Goal: Task Accomplishment & Management: Manage account settings

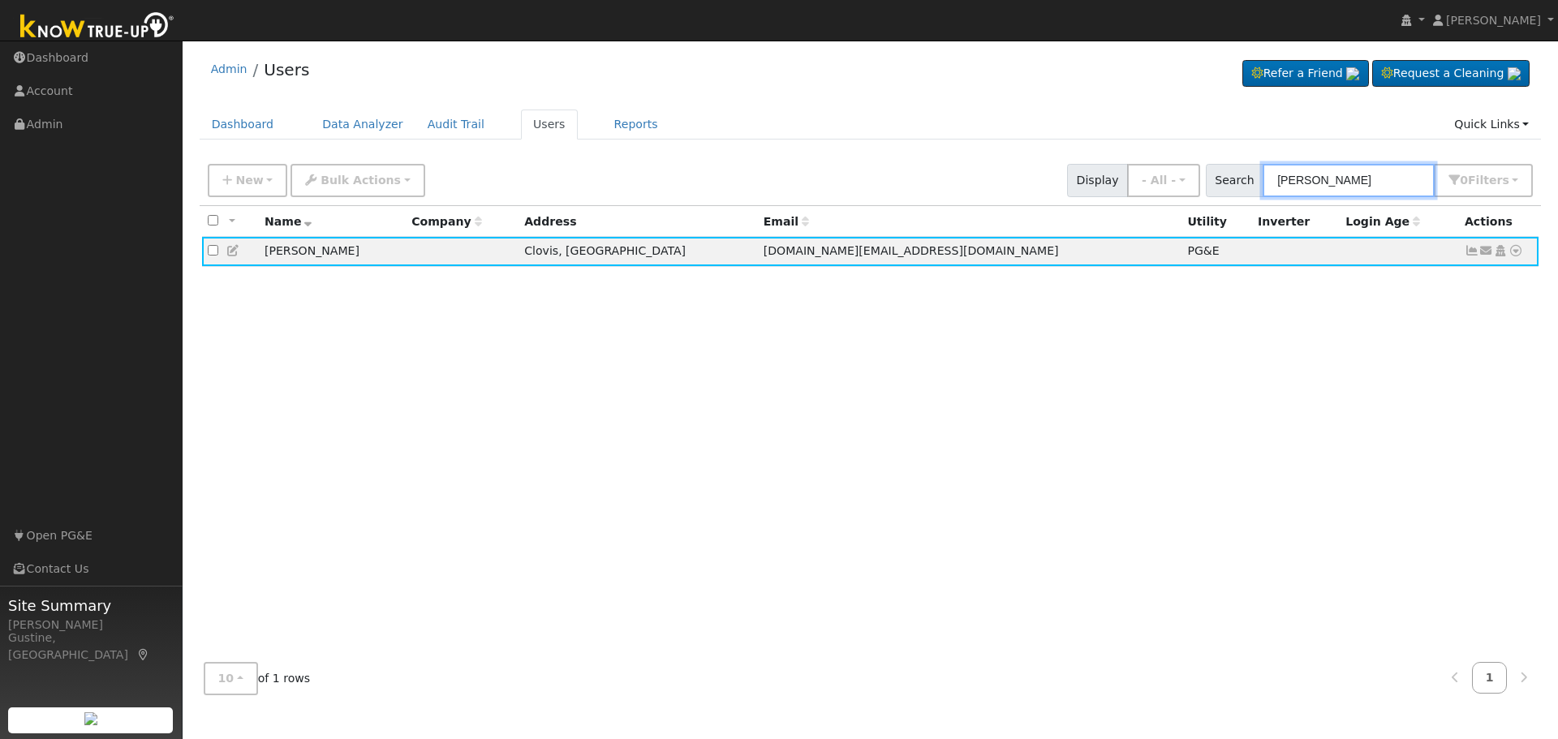
drag, startPoint x: 1376, startPoint y: 177, endPoint x: 897, endPoint y: 155, distance: 480.1
click at [897, 155] on div "Admin Users Refer a Friend Request a Cleaning" at bounding box center [870, 378] width 1359 height 659
paste input "[PERSON_NAME]"
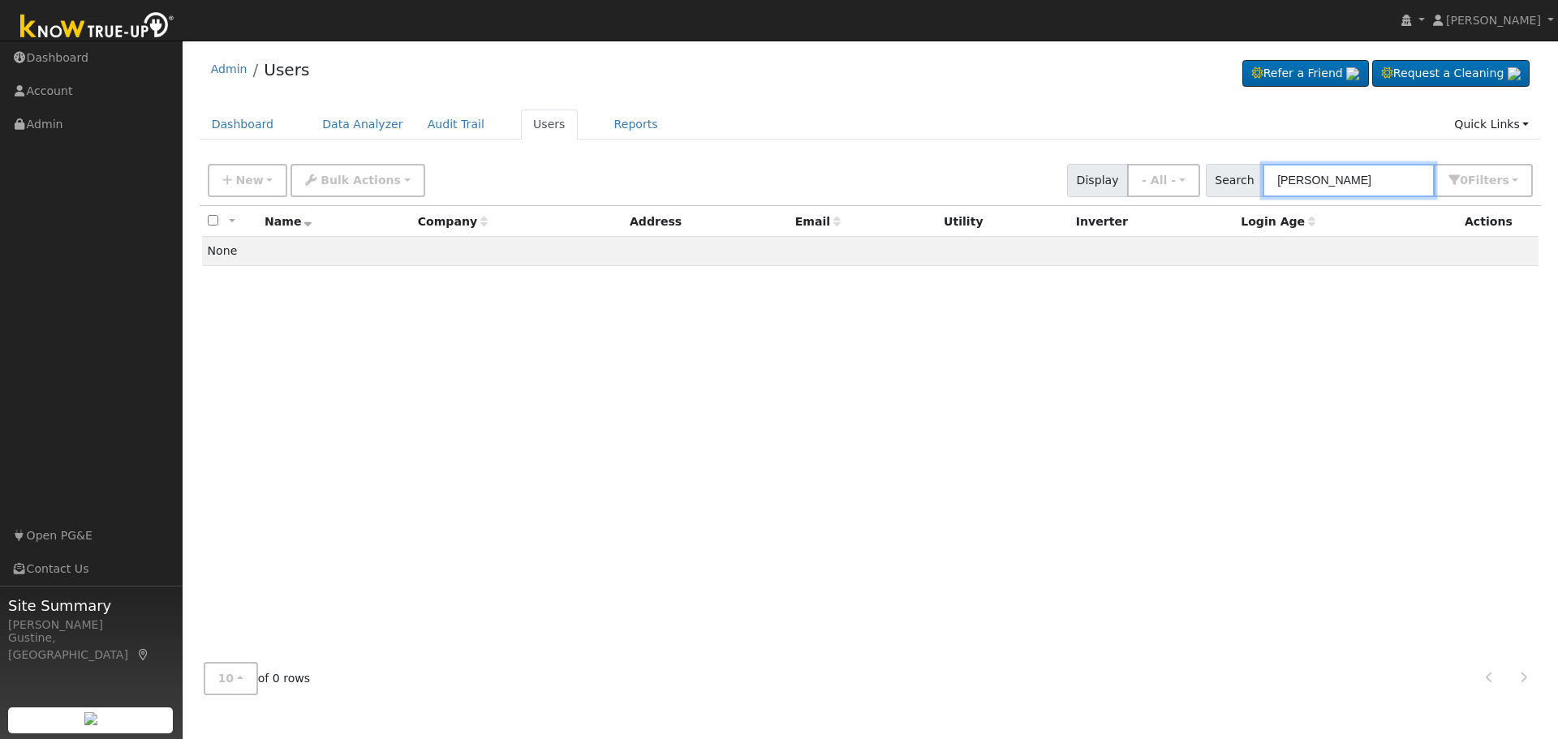
click at [1326, 180] on input "[PERSON_NAME]" at bounding box center [1349, 180] width 172 height 33
click at [1325, 180] on input "[PERSON_NAME]" at bounding box center [1349, 180] width 172 height 33
type input "[PERSON_NAME]"
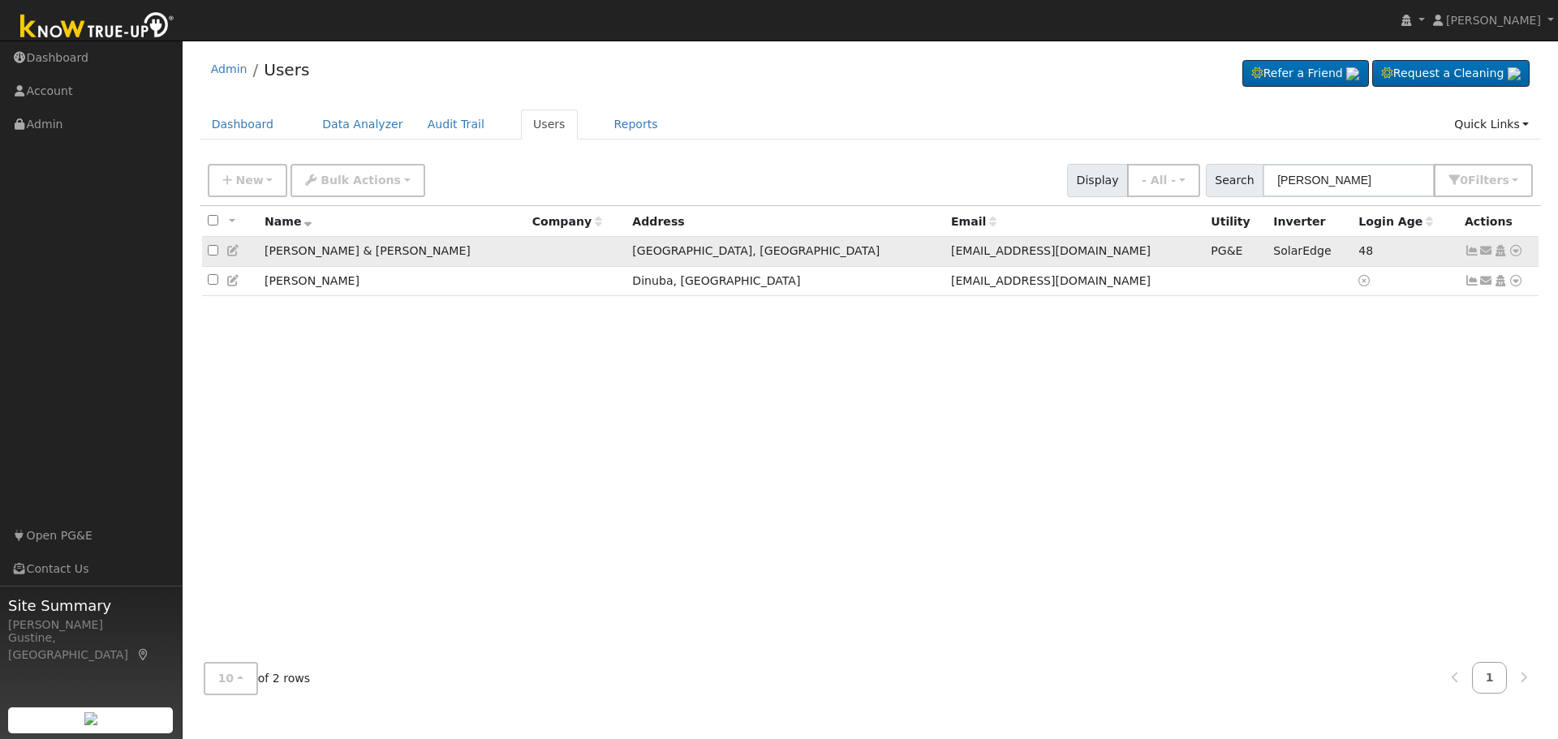
click at [1467, 252] on icon at bounding box center [1472, 250] width 15 height 11
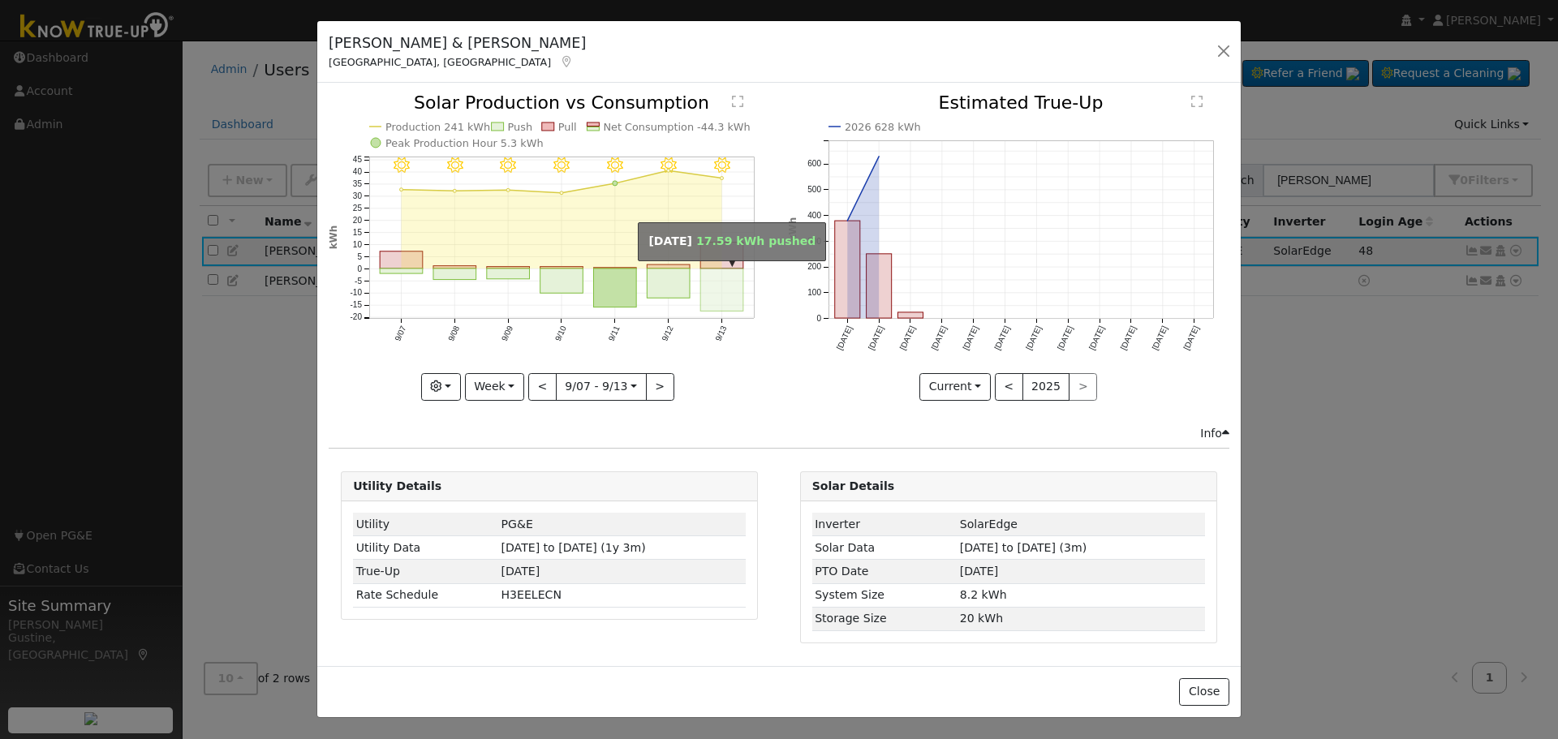
click at [722, 285] on rect "onclick=""" at bounding box center [722, 290] width 43 height 43
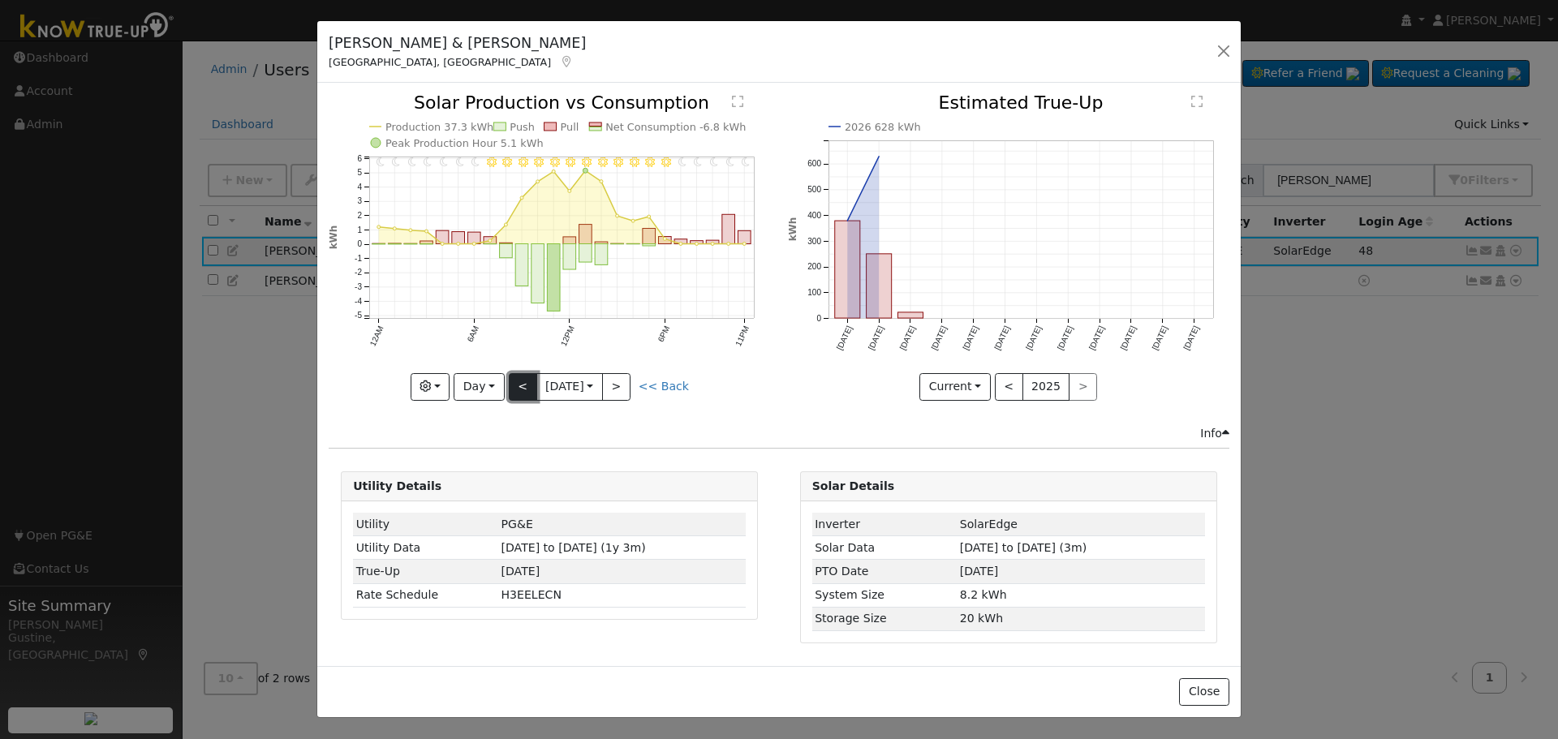
click at [514, 386] on button "<" at bounding box center [523, 387] width 28 height 28
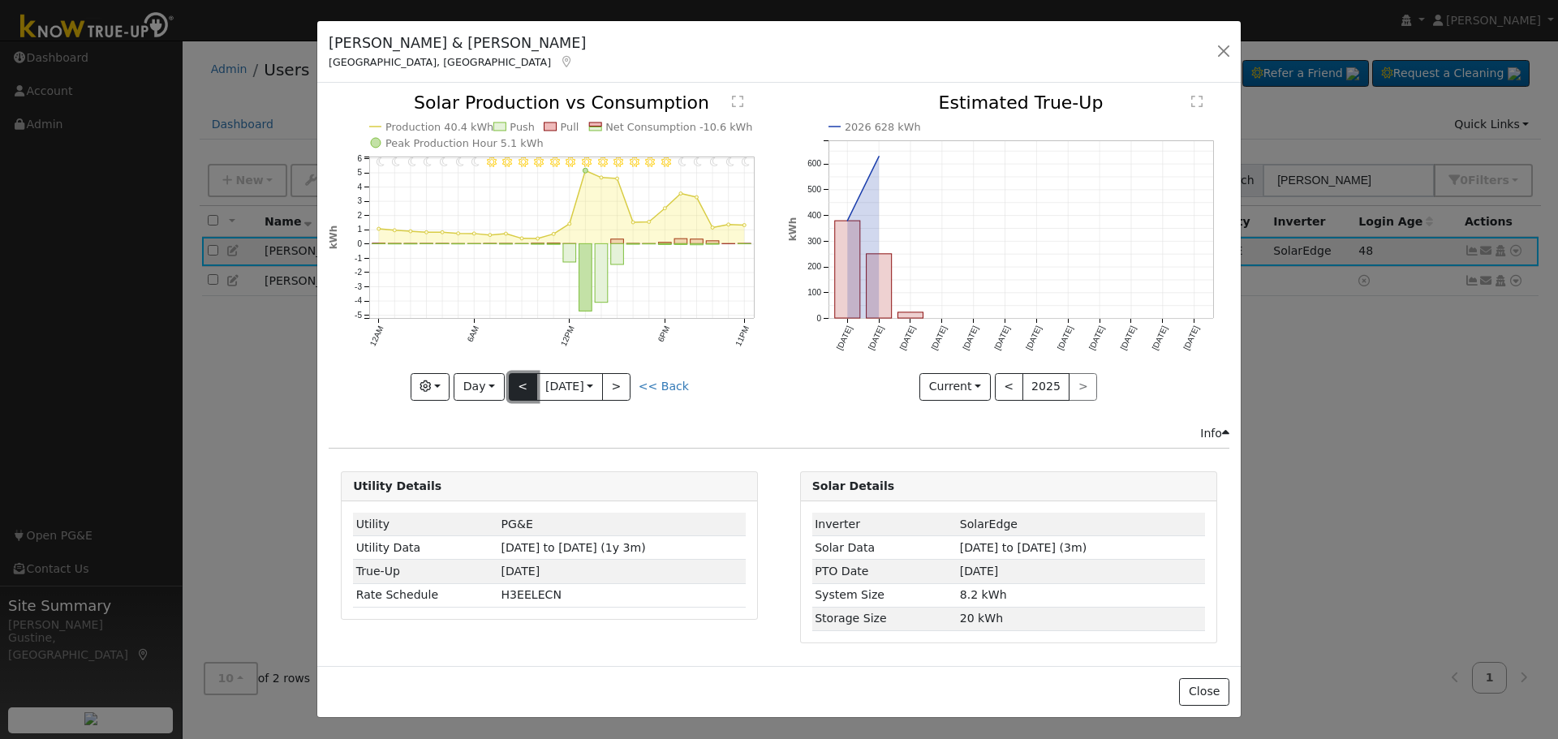
click at [514, 386] on button "<" at bounding box center [523, 387] width 28 height 28
click at [524, 375] on button "<" at bounding box center [523, 387] width 28 height 28
click at [524, 375] on div at bounding box center [549, 247] width 441 height 306
click at [524, 375] on button "<" at bounding box center [523, 387] width 28 height 28
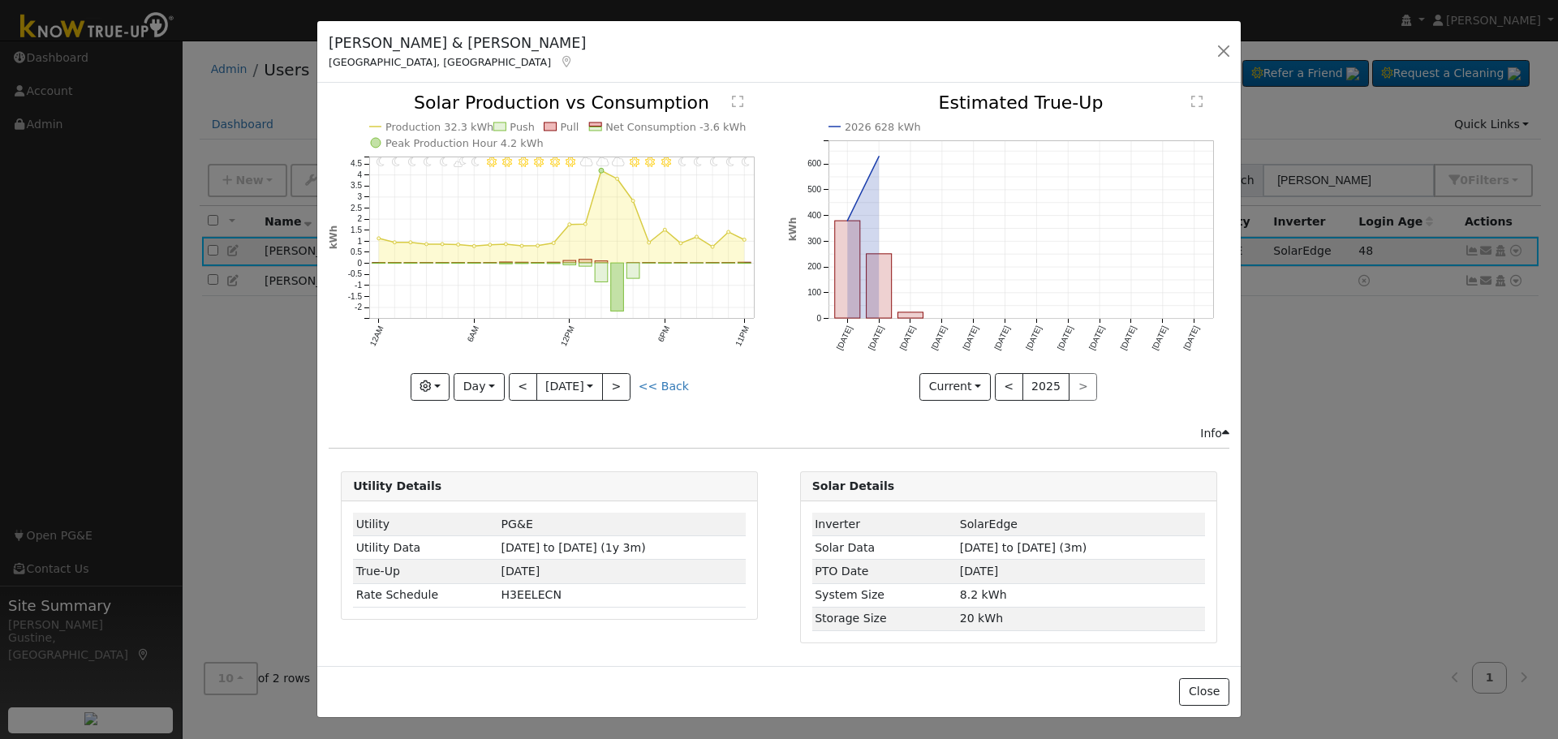
click at [509, 382] on div "11PM - Clear 10PM - Clear 9PM - Clear 8PM - Clear 7PM - Clear 6PM - Clear 5PM -…" at bounding box center [549, 247] width 441 height 306
click at [532, 381] on button "<" at bounding box center [523, 387] width 28 height 28
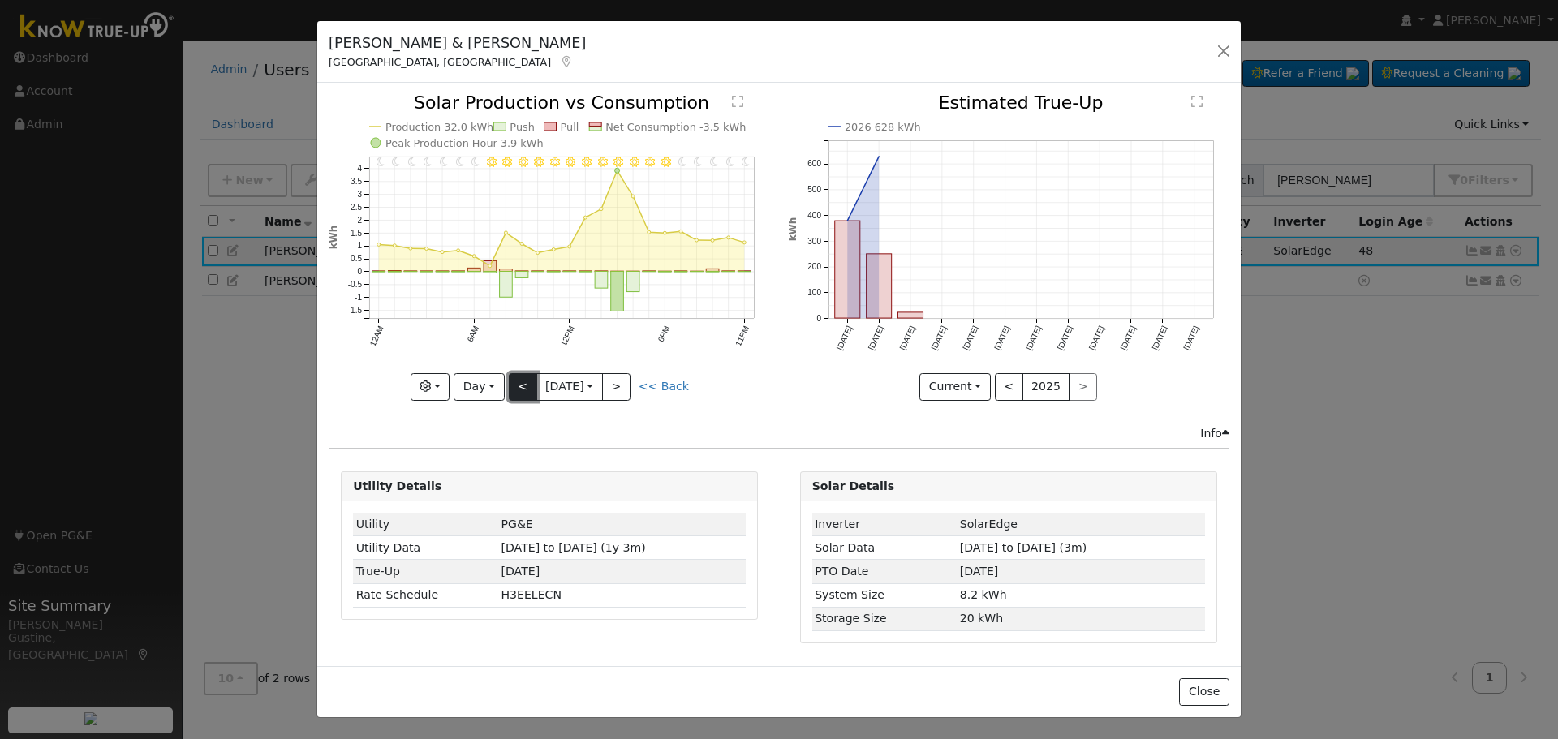
click at [532, 381] on button "<" at bounding box center [523, 387] width 28 height 28
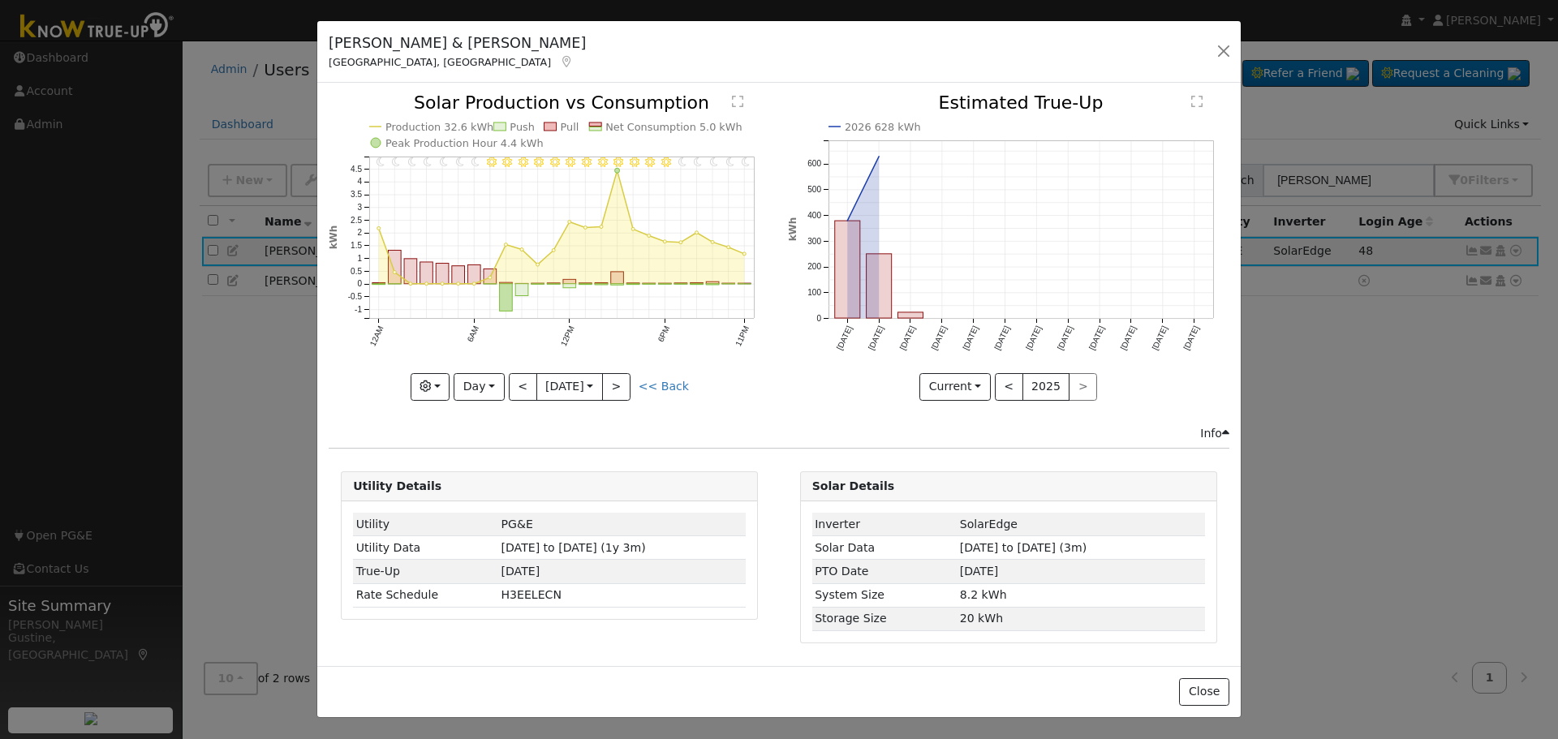
click at [515, 400] on div "11PM - Clear 10PM - Clear 9PM - Clear 8PM - Clear 7PM - Clear 6PM - Clear 5PM -…" at bounding box center [550, 259] width 458 height 330
click at [516, 396] on button "<" at bounding box center [523, 387] width 28 height 28
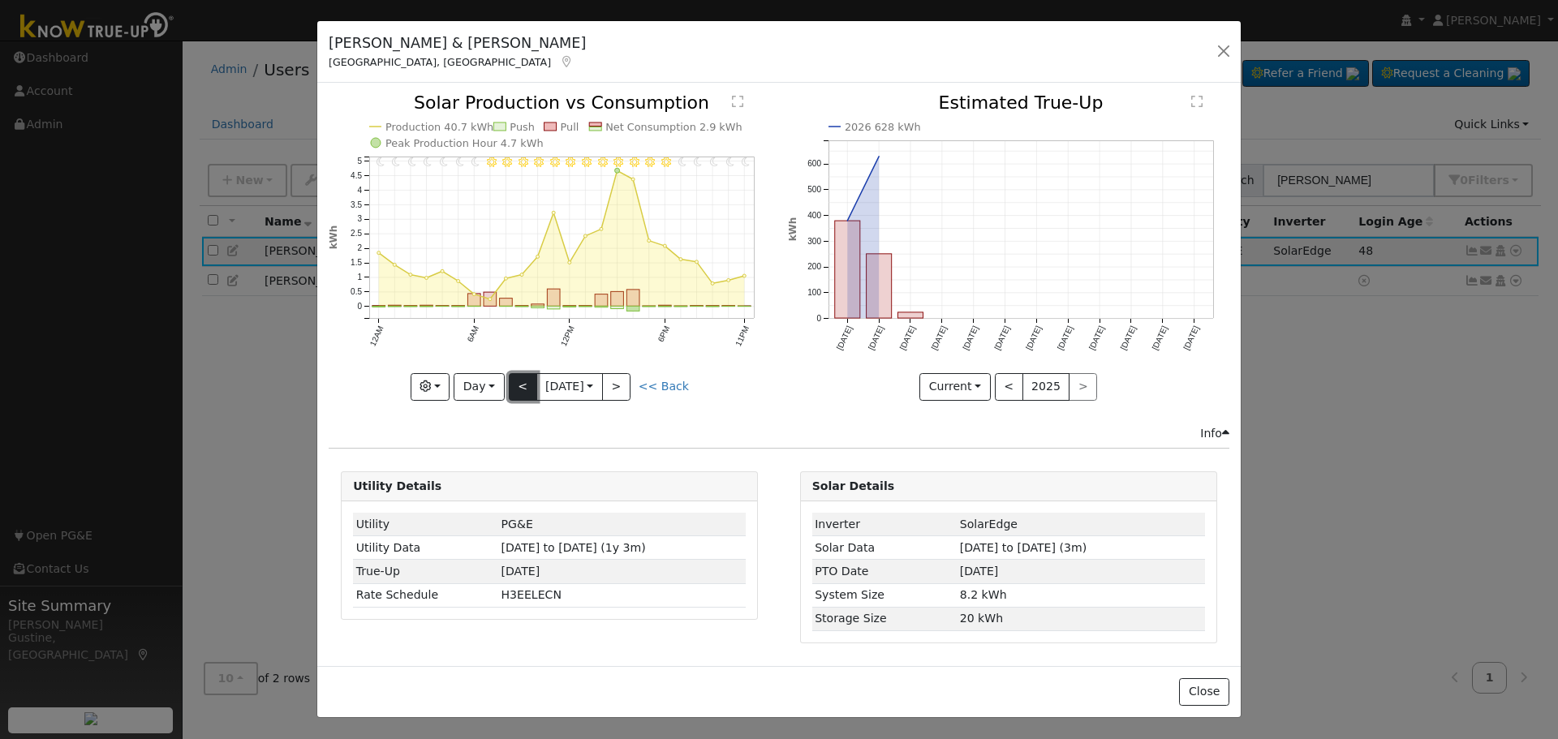
click at [516, 398] on button "<" at bounding box center [523, 387] width 28 height 28
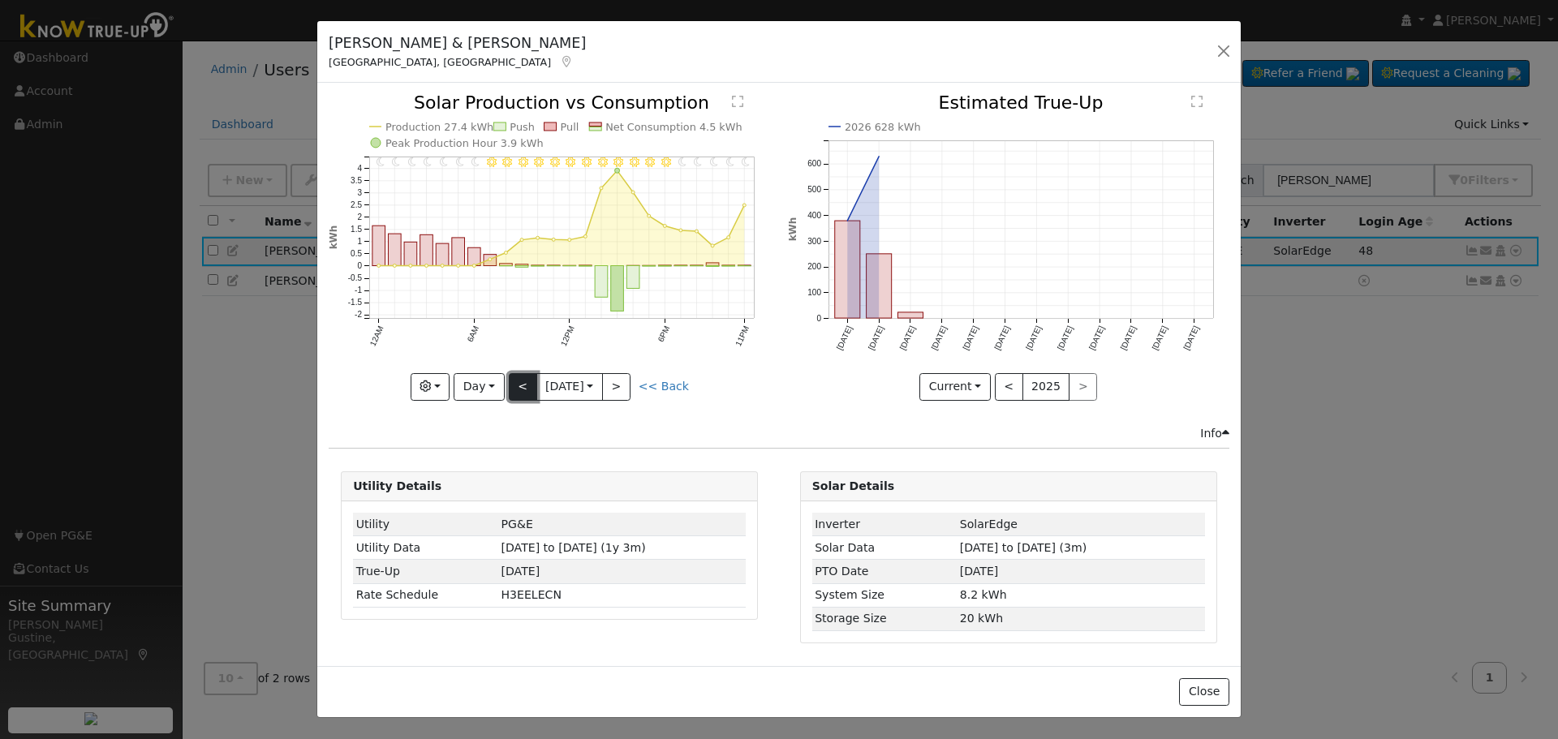
click at [516, 398] on button "<" at bounding box center [523, 387] width 28 height 28
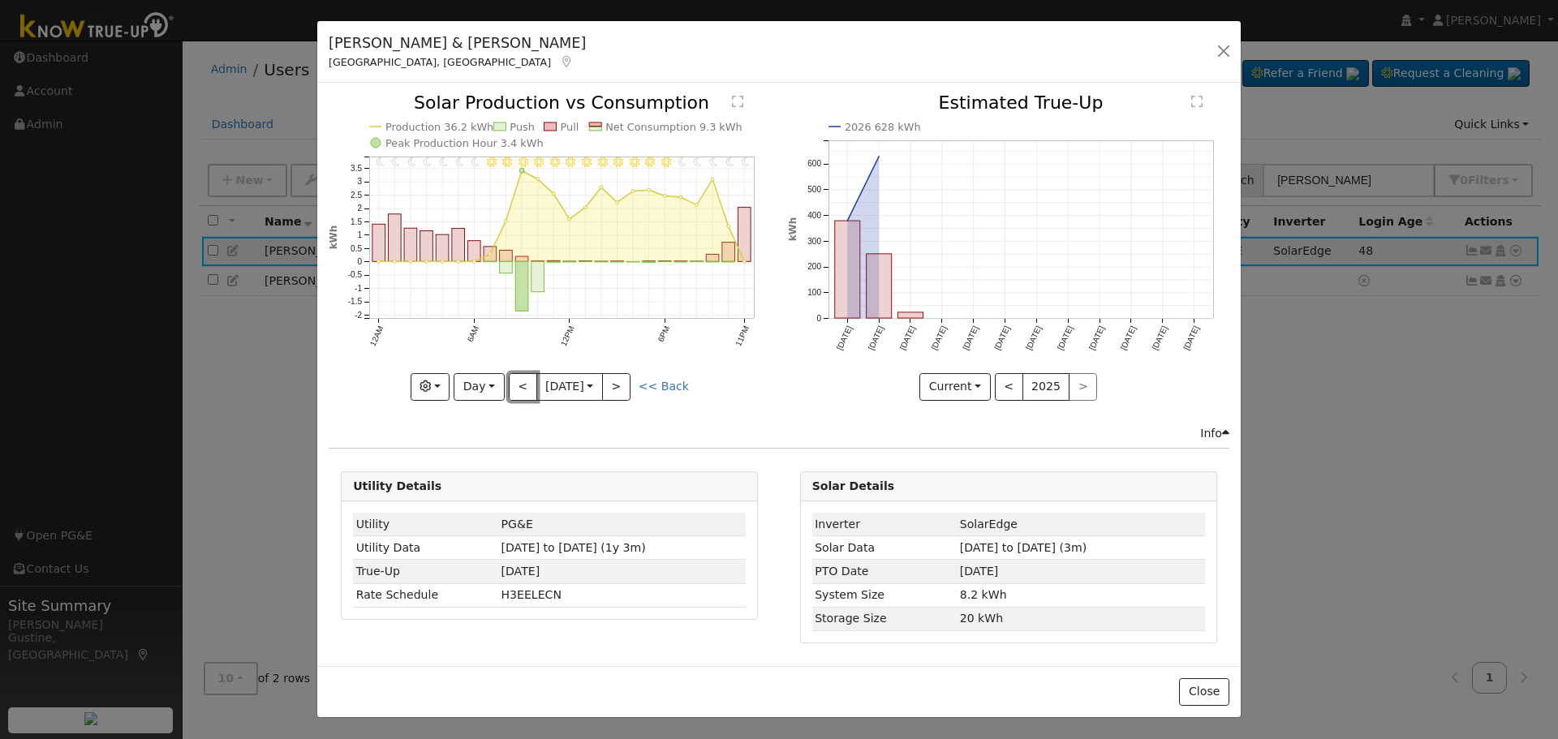
click at [516, 391] on button "<" at bounding box center [523, 387] width 28 height 28
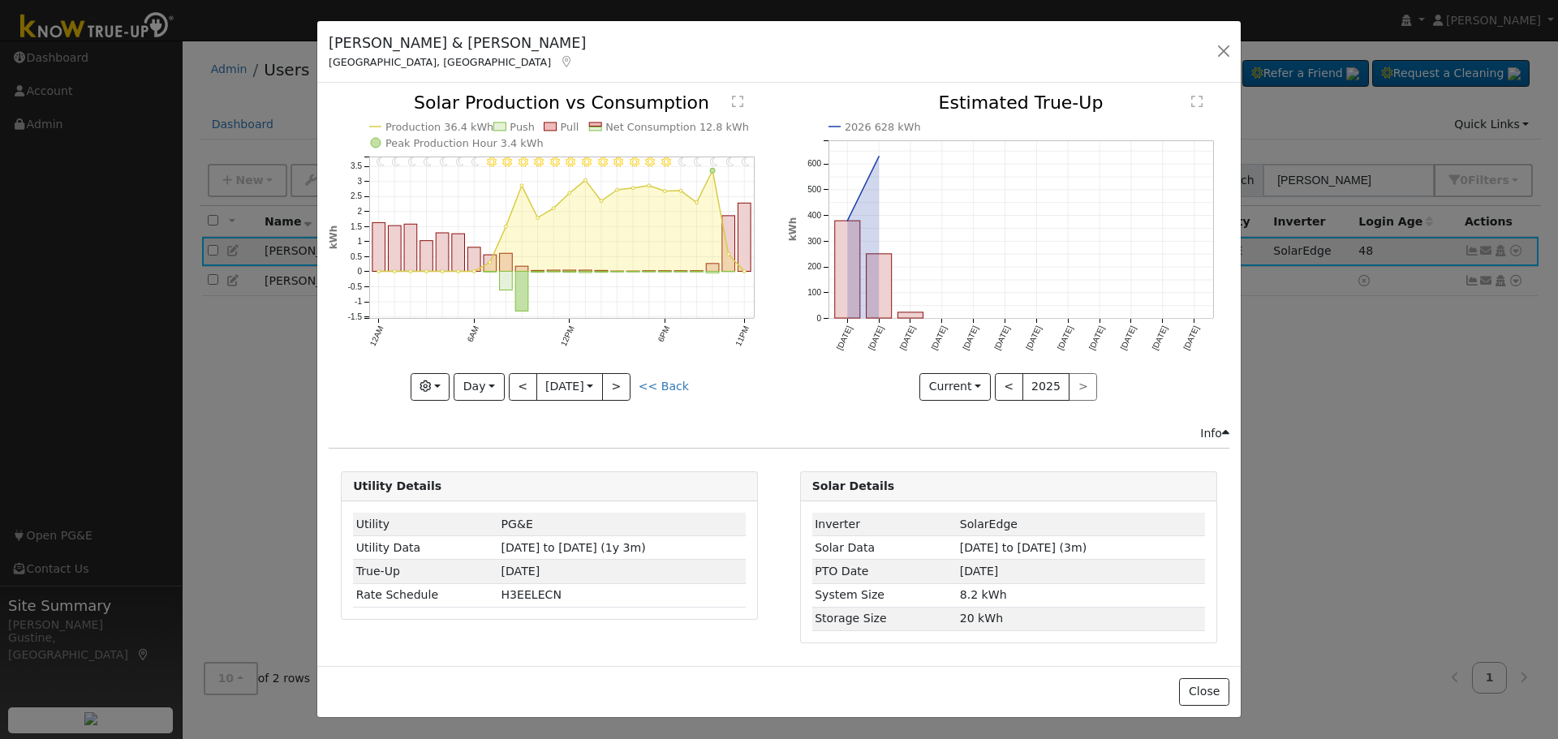
click at [516, 391] on div "11PM - Clear 10PM - Clear 9PM - Clear 8PM - Clear 7PM - Clear 6PM - Clear 5PM -…" at bounding box center [549, 247] width 441 height 306
click at [516, 390] on button "<" at bounding box center [523, 387] width 28 height 28
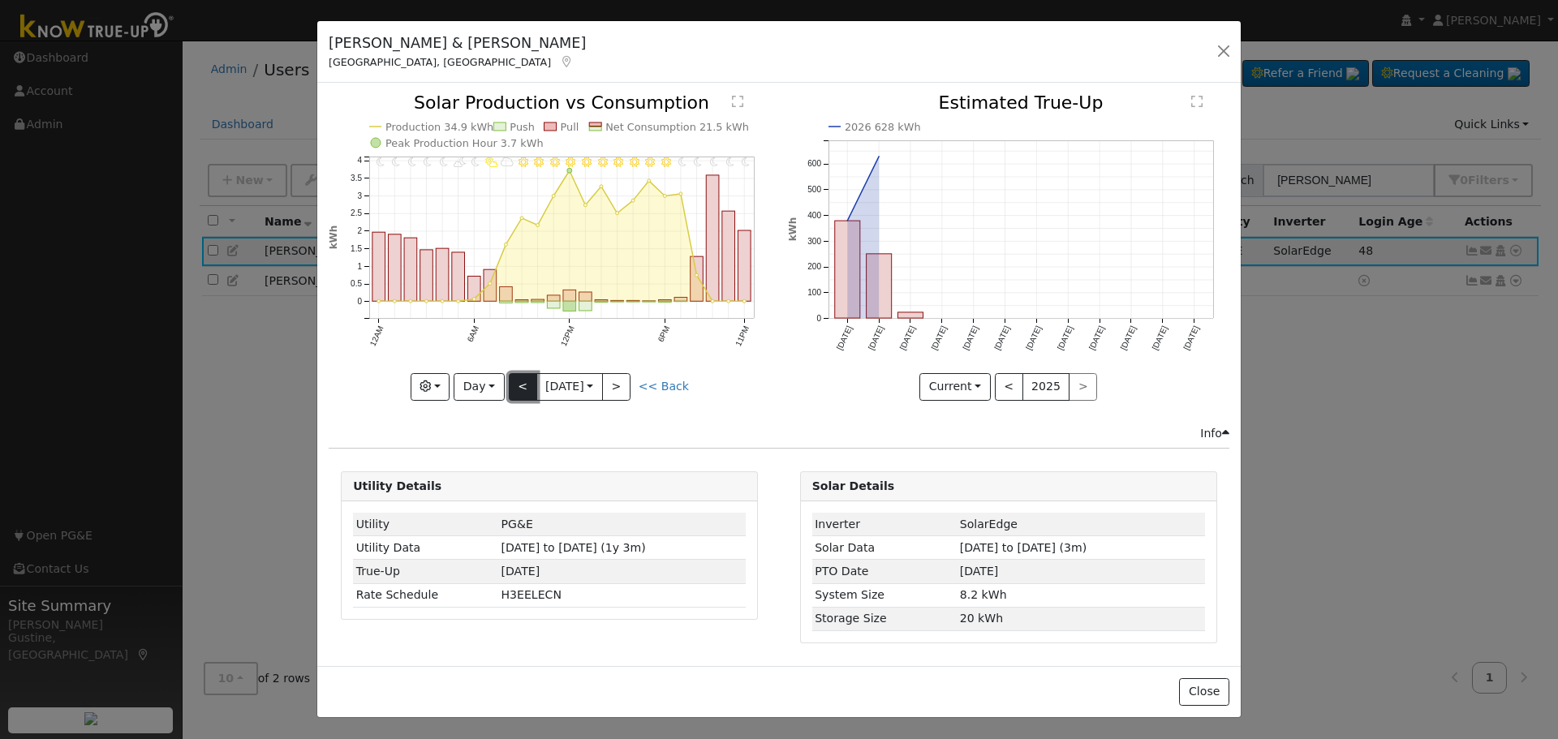
click at [531, 373] on button "<" at bounding box center [523, 387] width 28 height 28
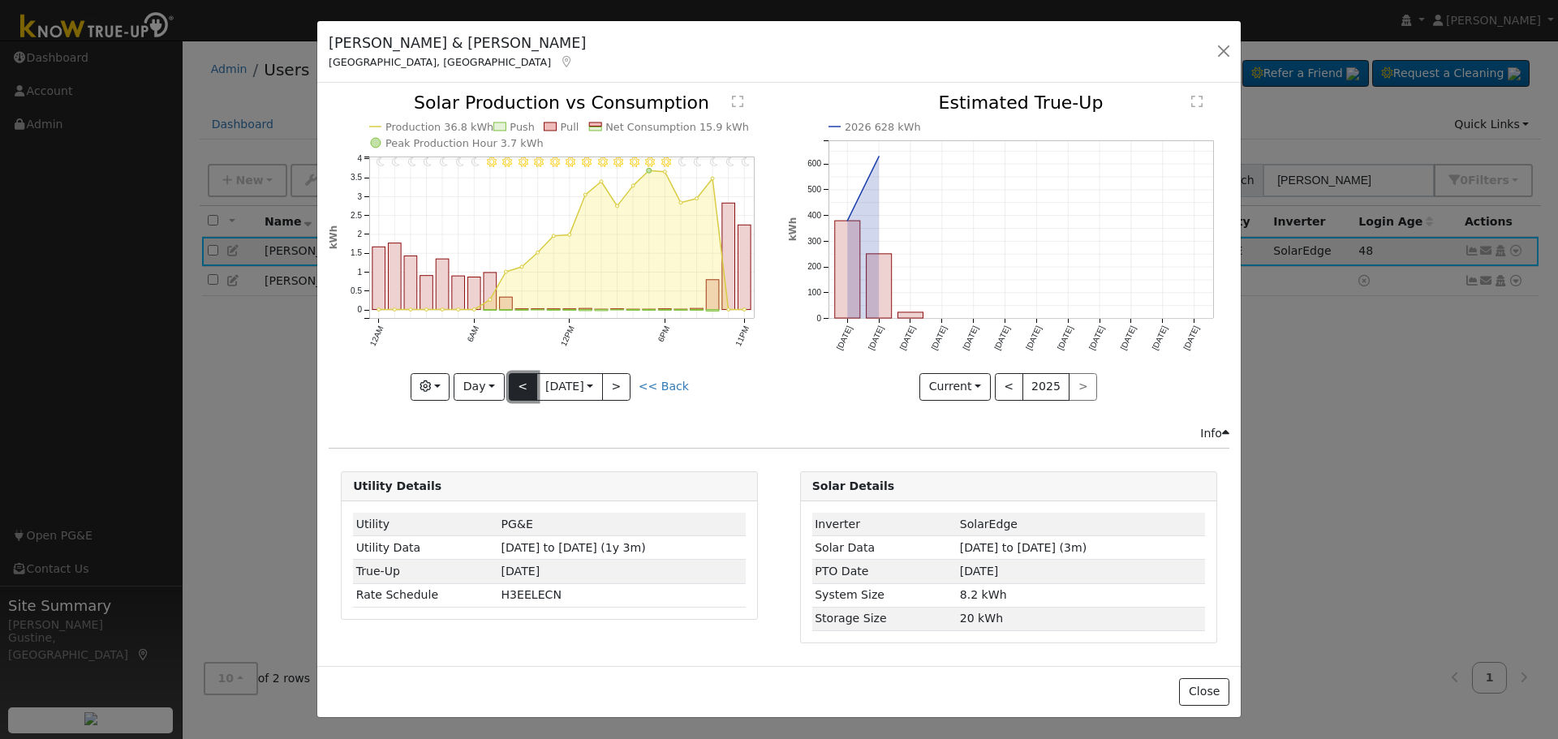
click at [528, 379] on button "<" at bounding box center [523, 387] width 28 height 28
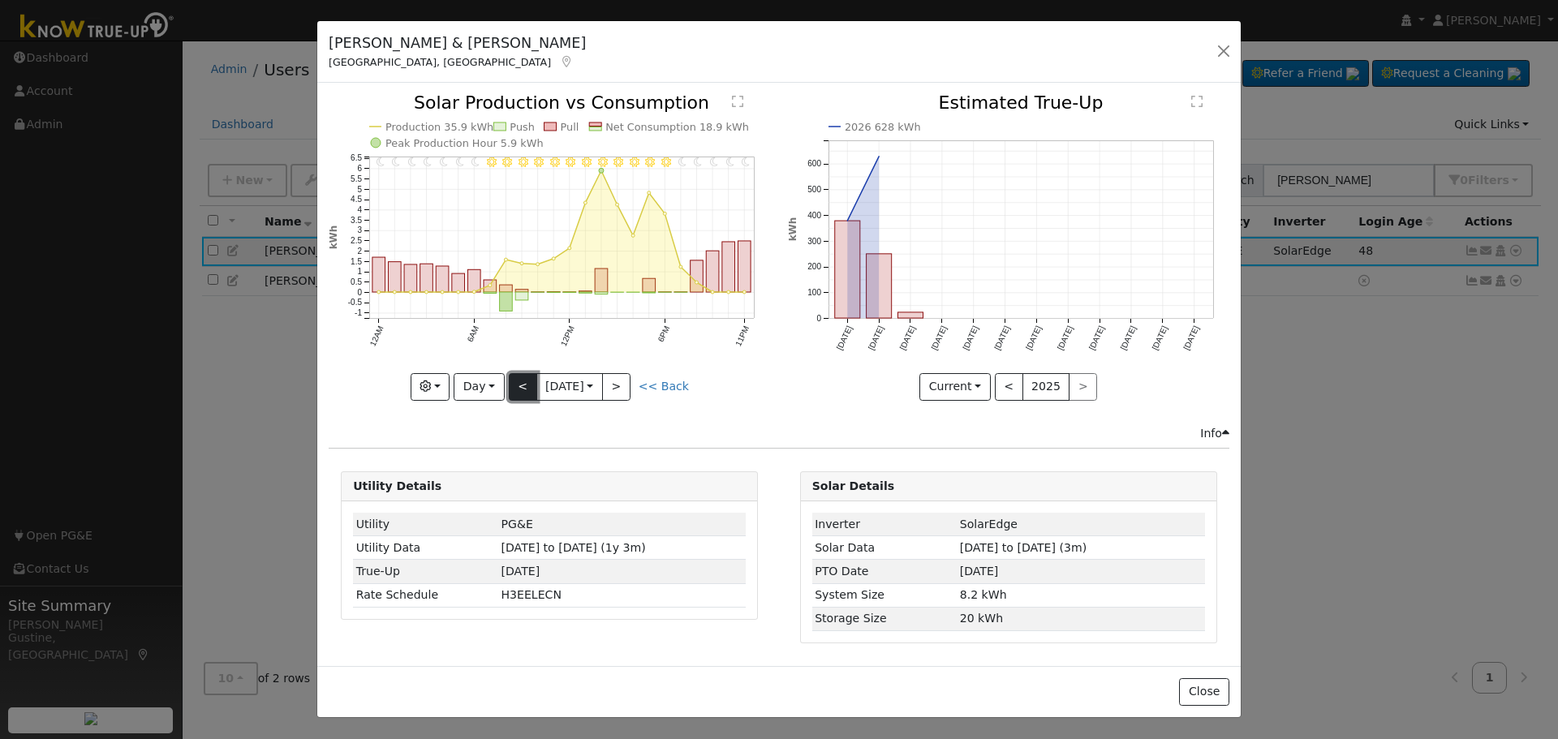
click at [528, 379] on button "<" at bounding box center [523, 387] width 28 height 28
type input "[DATE]"
